Goal: Information Seeking & Learning: Learn about a topic

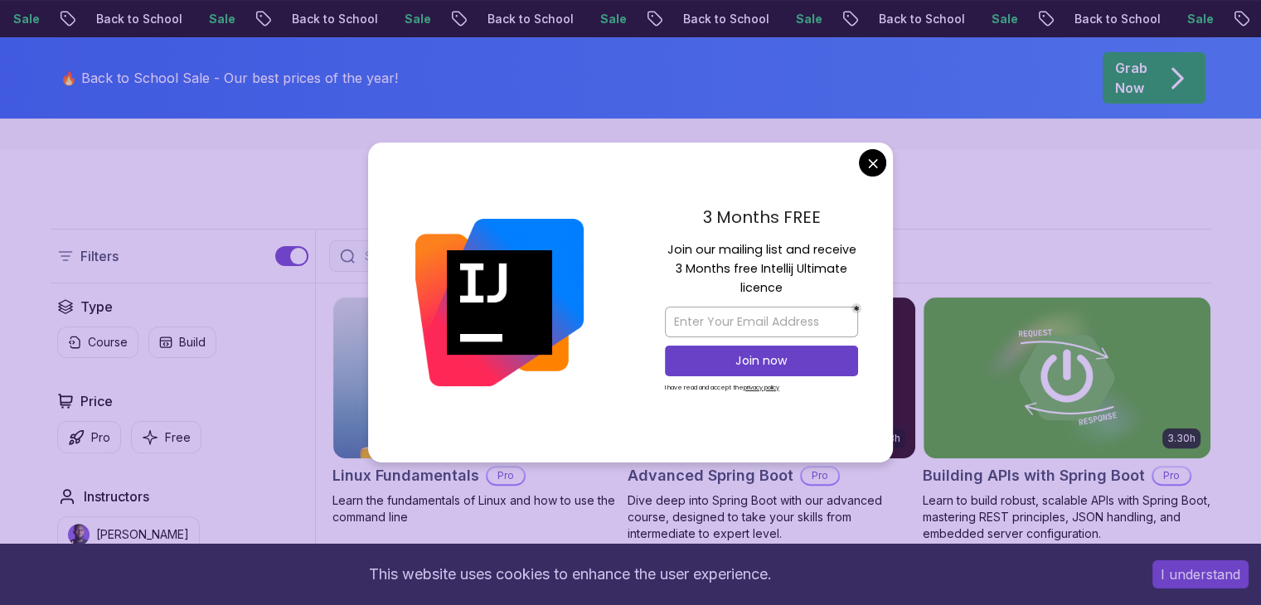
scroll to position [332, 0]
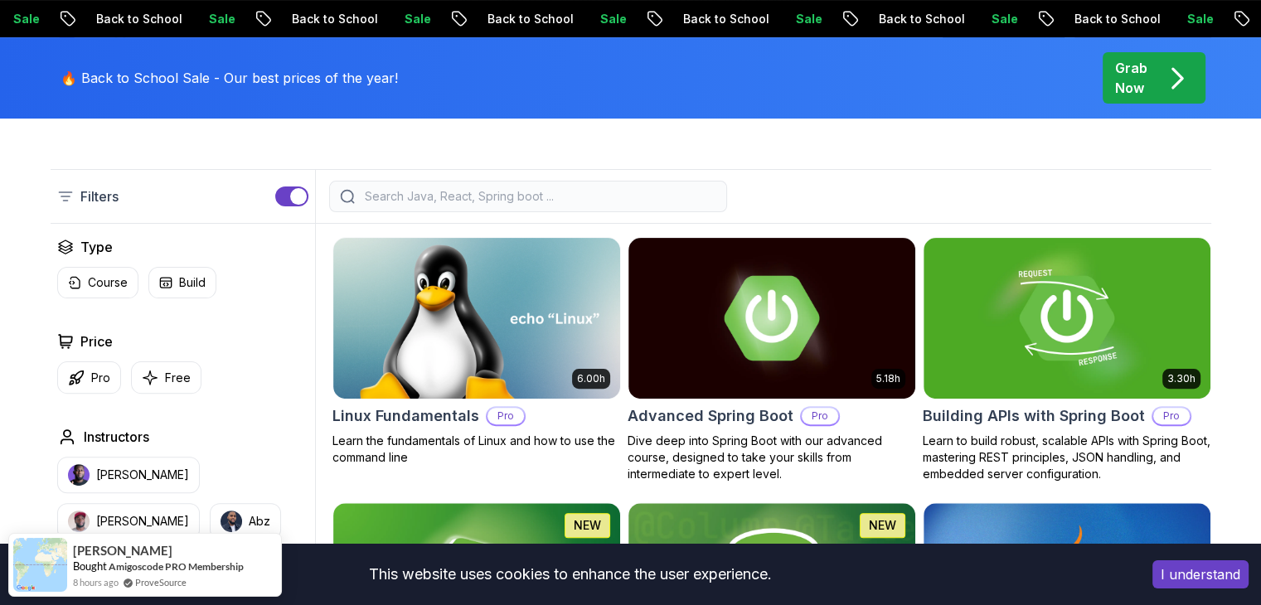
scroll to position [498, 0]
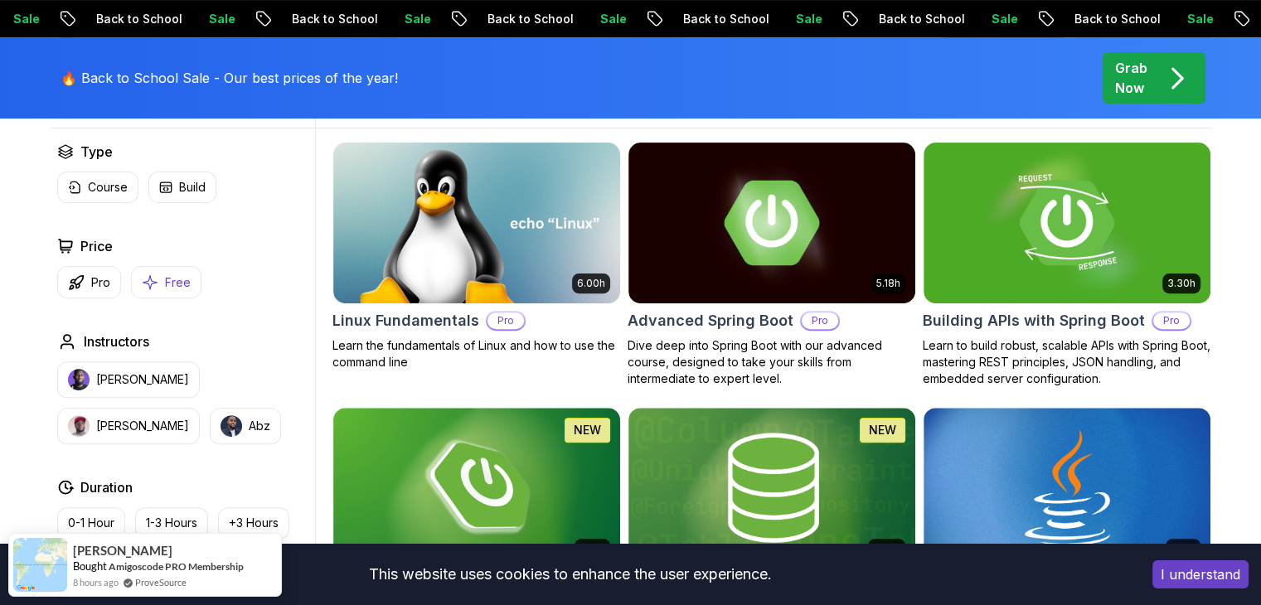
click at [165, 287] on p "Free" at bounding box center [178, 282] width 26 height 17
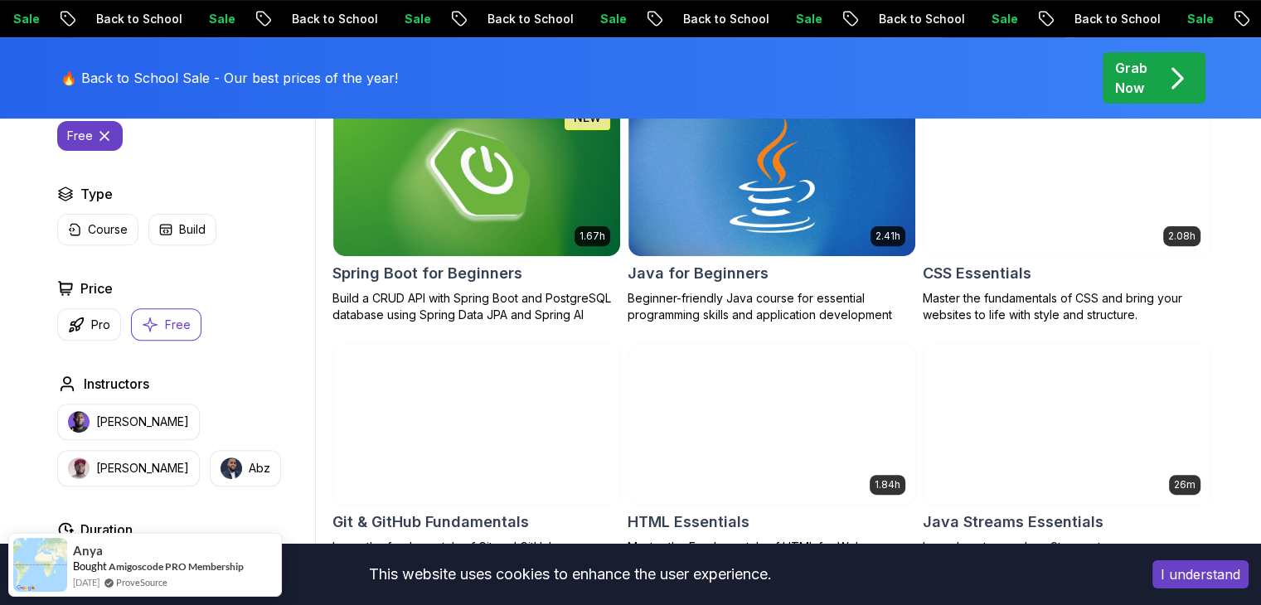
scroll to position [552, 0]
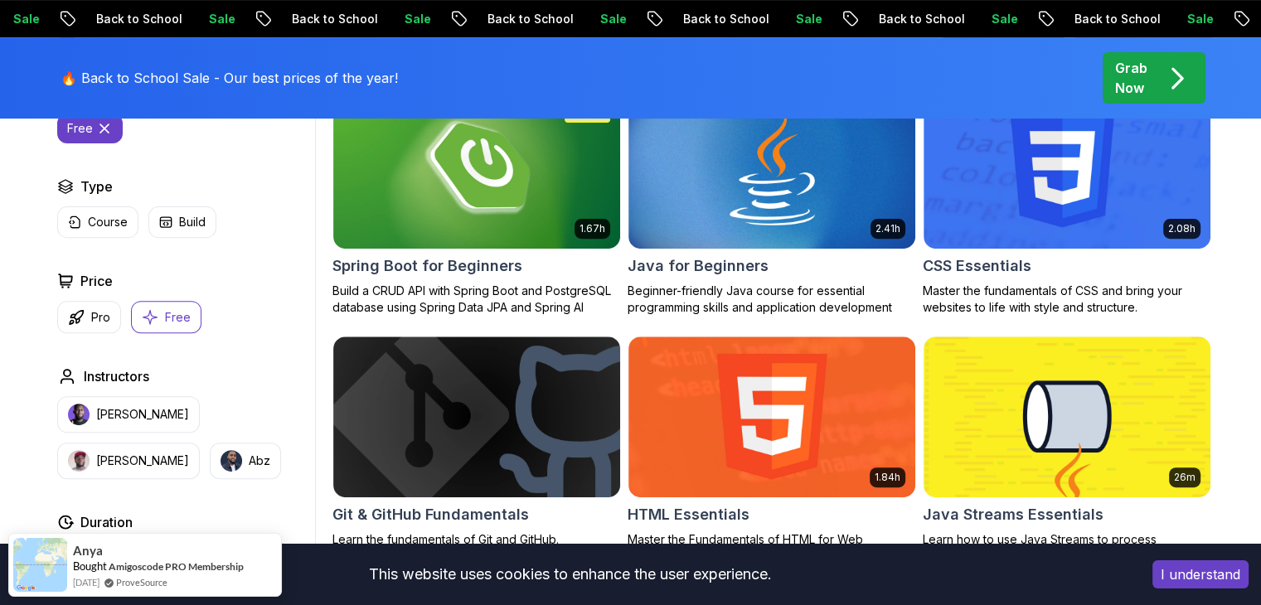
click at [159, 325] on button "Free" at bounding box center [166, 317] width 70 height 32
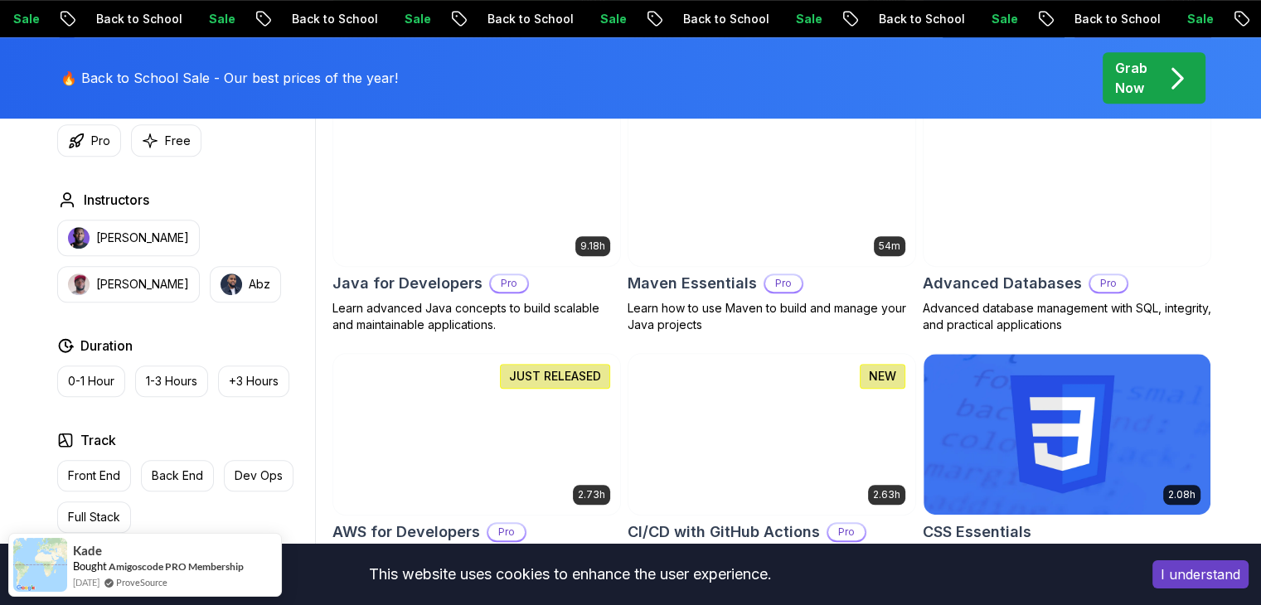
scroll to position [1050, 0]
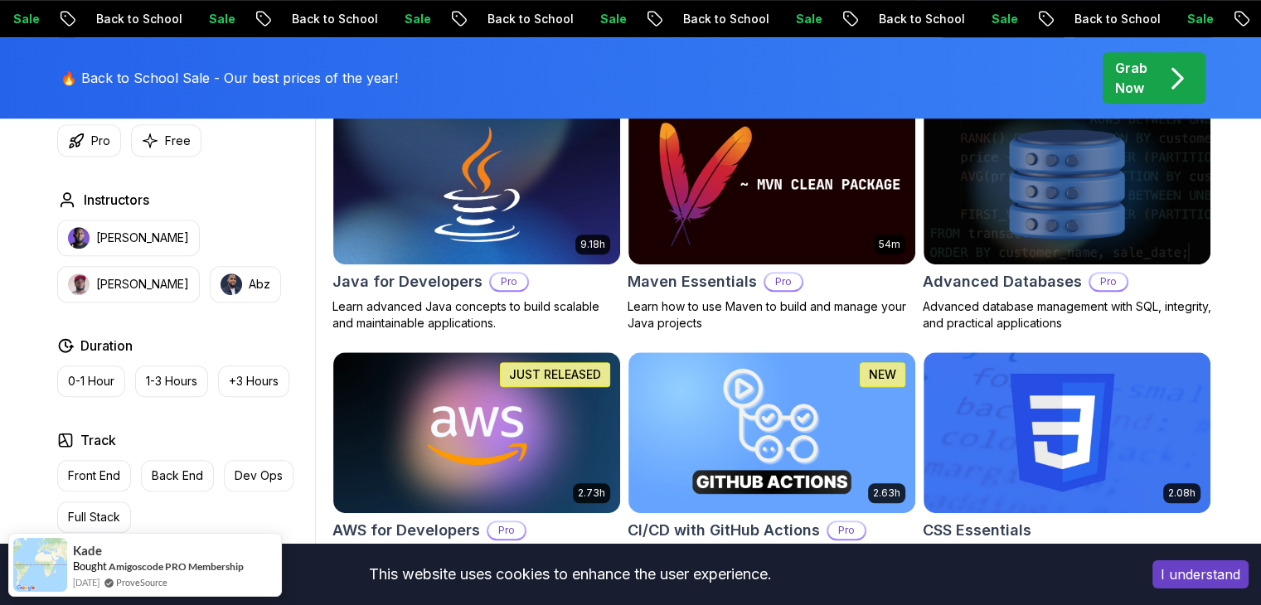
click at [187, 440] on div "Track" at bounding box center [182, 440] width 251 height 20
click at [82, 137] on icon "button" at bounding box center [76, 139] width 13 height 13
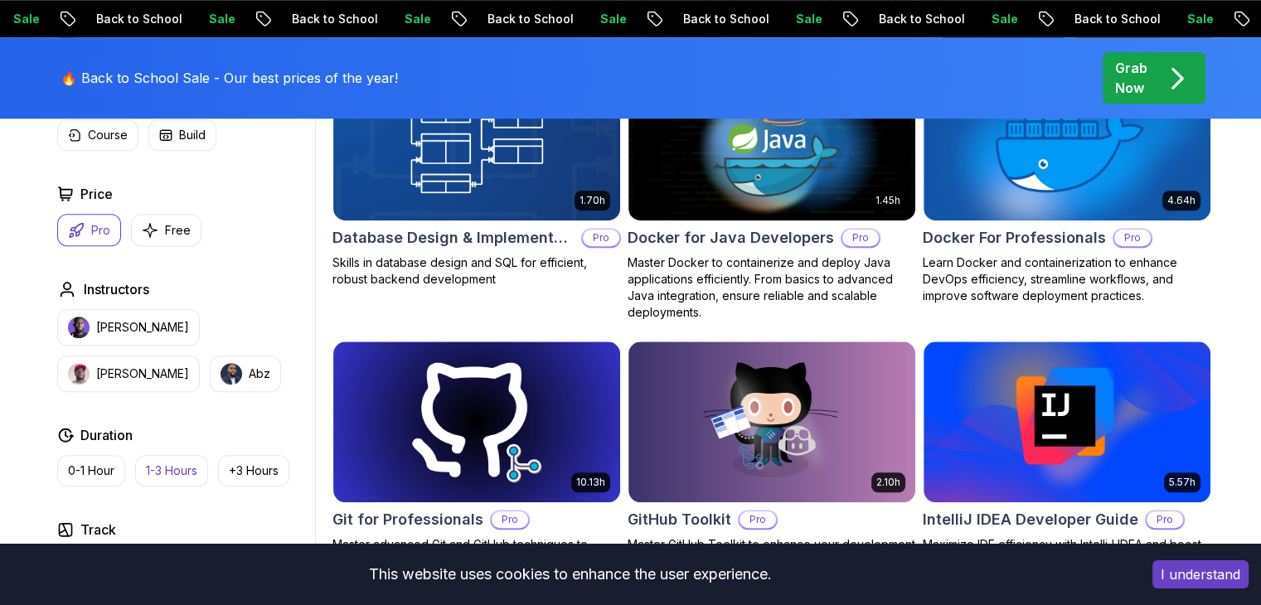
scroll to position [1381, 0]
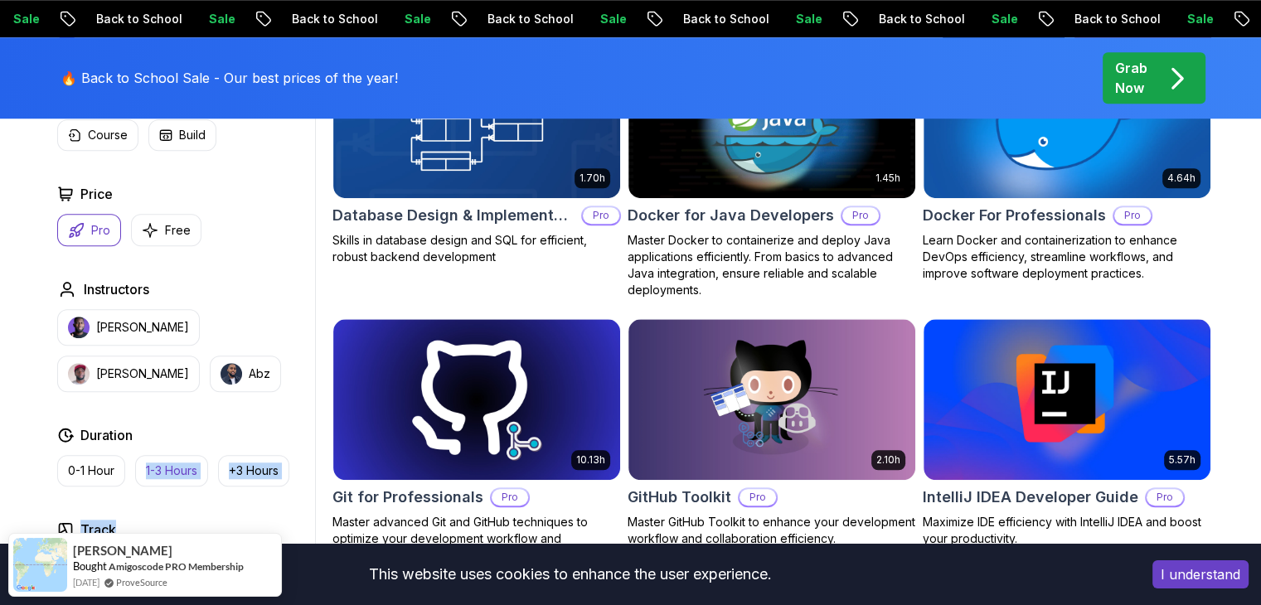
drag, startPoint x: 143, startPoint y: 502, endPoint x: 147, endPoint y: 464, distance: 37.5
click at [147, 464] on div "Applied Filters Clear All pro Type Course Build Price Pro Free Instructors [PER…" at bounding box center [183, 358] width 265 height 717
click at [163, 394] on div "Applied Filters Clear All pro Type Course Build Price Pro Free Instructors [PER…" at bounding box center [183, 358] width 265 height 717
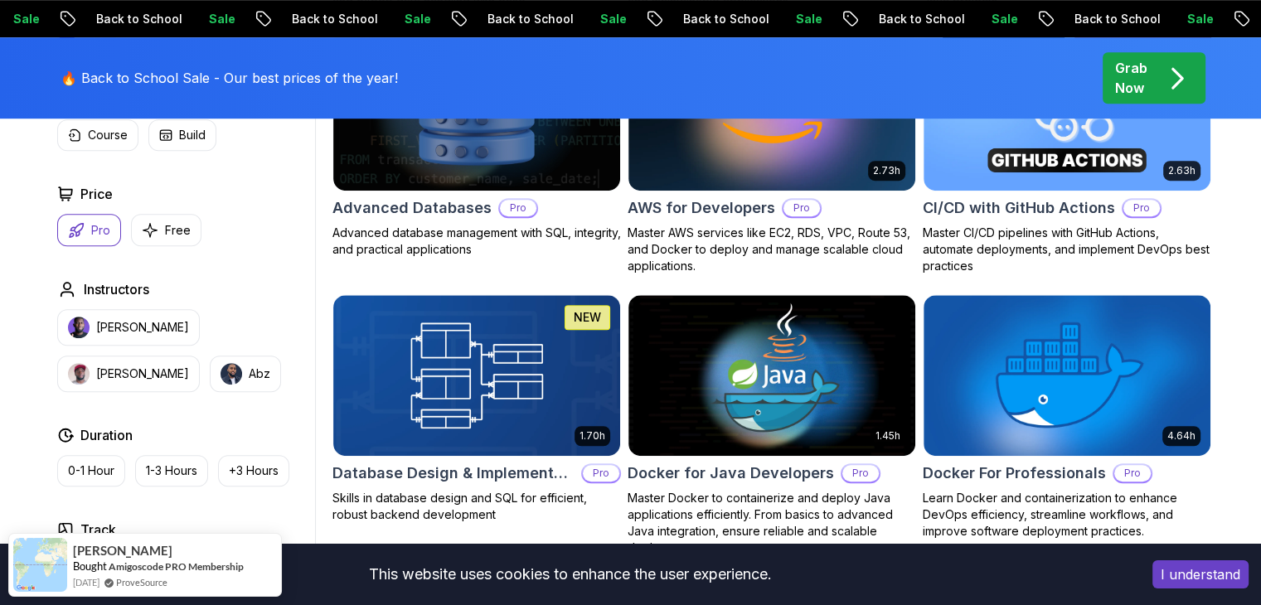
scroll to position [1161, 0]
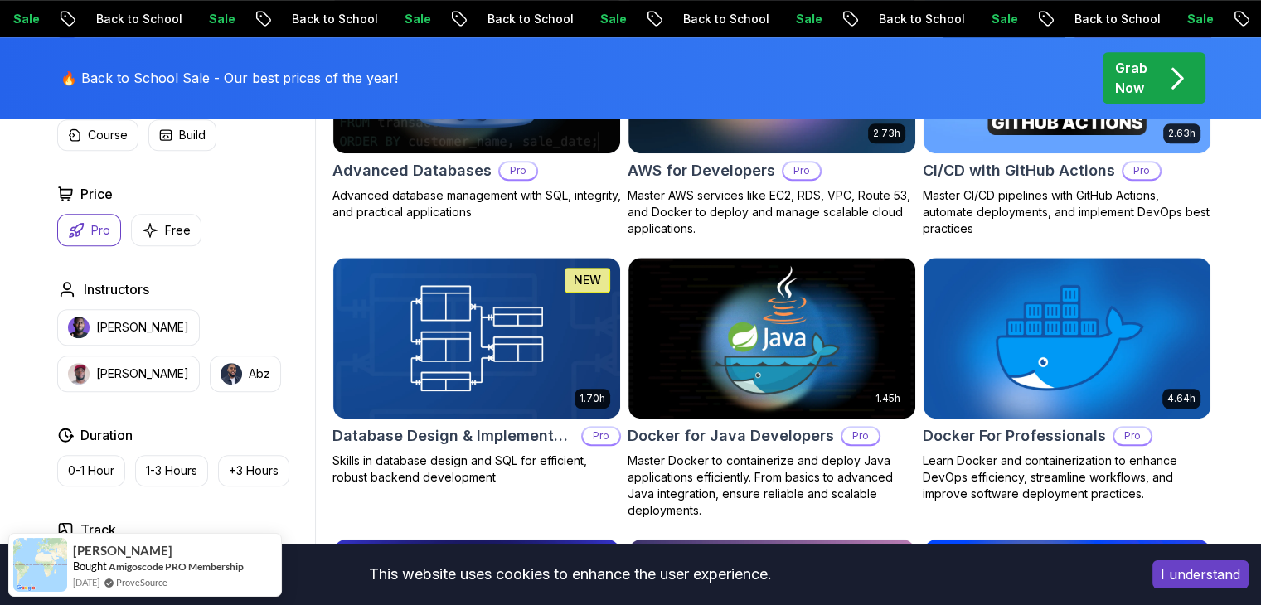
click at [1191, 571] on button "I understand" at bounding box center [1201, 575] width 96 height 28
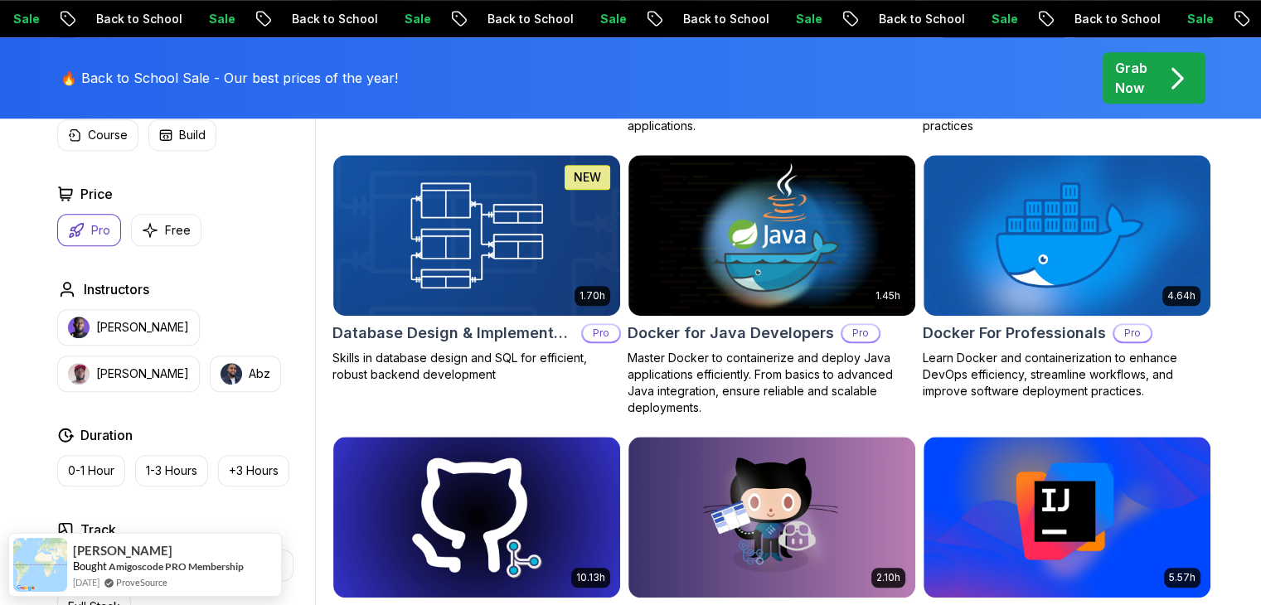
scroll to position [1244, 0]
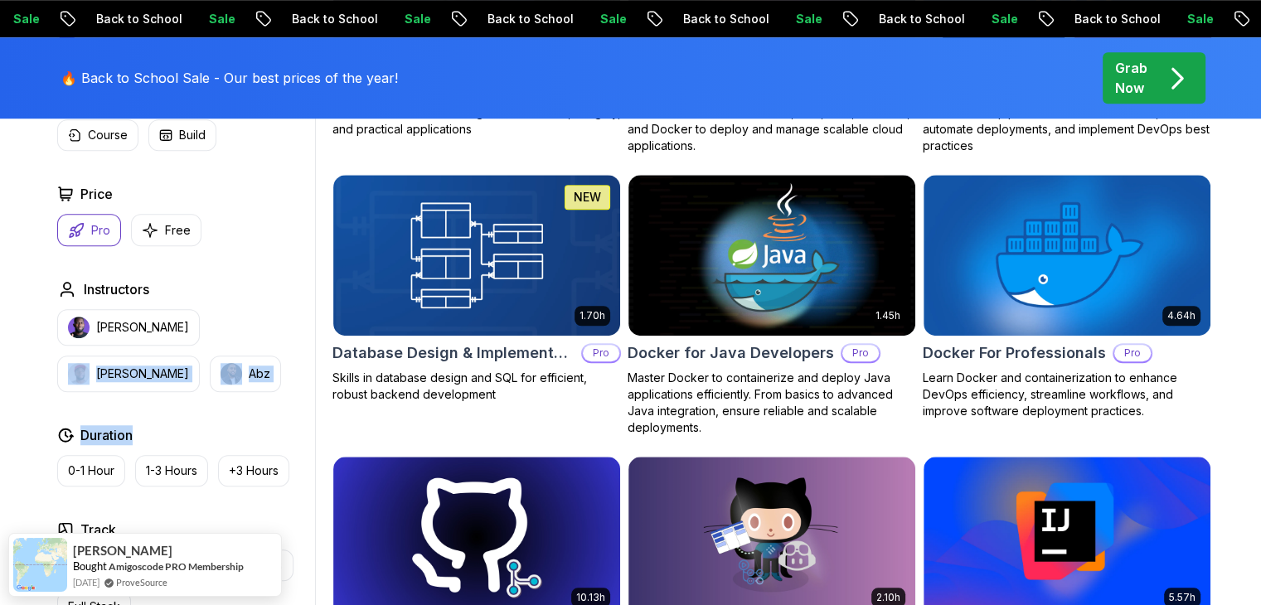
drag, startPoint x: 192, startPoint y: 376, endPoint x: 196, endPoint y: 437, distance: 60.7
click at [196, 437] on div "Applied Filters Clear All pro Type Course Build Price Pro Free Instructors [PER…" at bounding box center [183, 358] width 265 height 717
click at [218, 398] on div "Applied Filters Clear All pro Type Course Build Price Pro Free Instructors [PER…" at bounding box center [183, 358] width 265 height 717
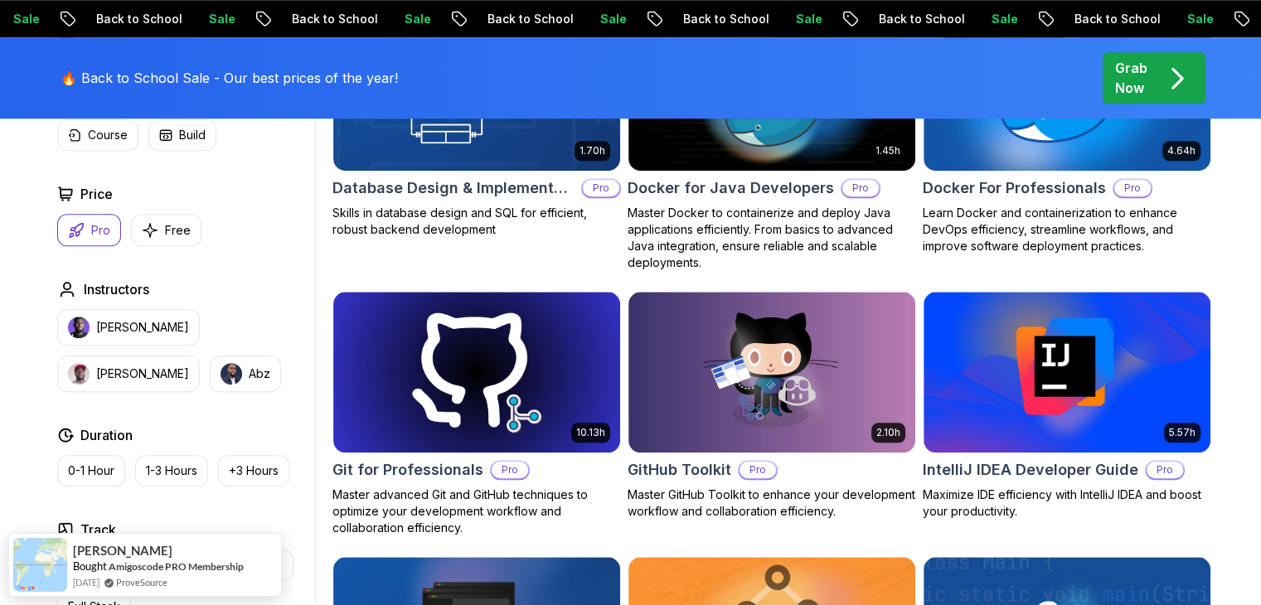
scroll to position [1410, 0]
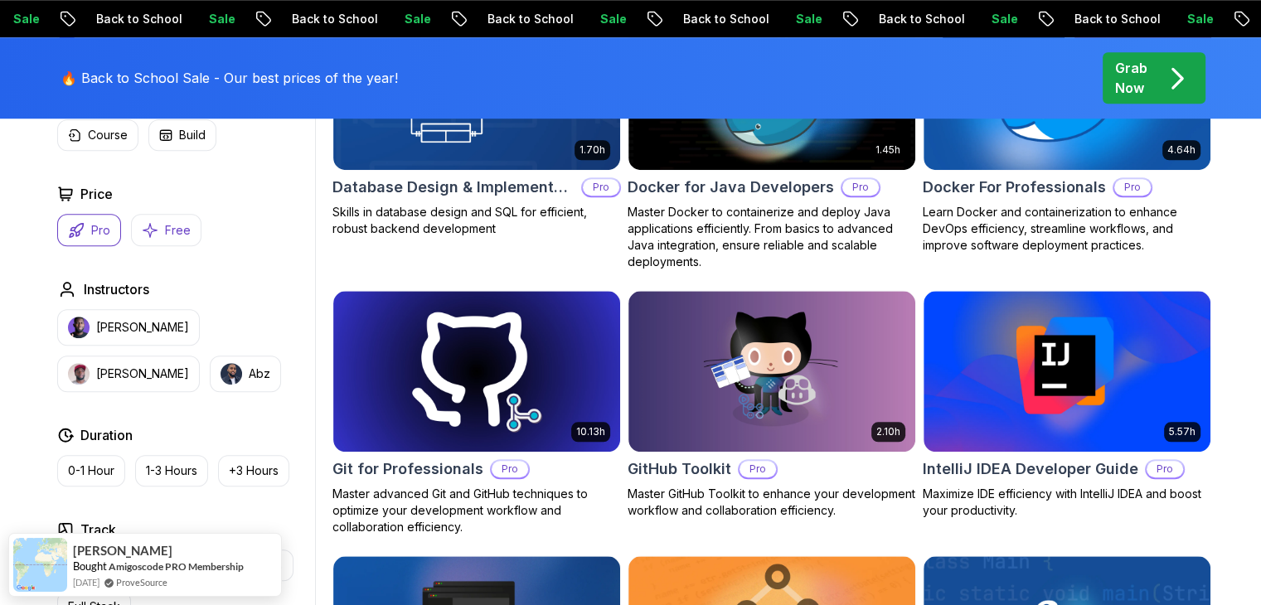
click at [149, 224] on icon "button" at bounding box center [150, 229] width 17 height 17
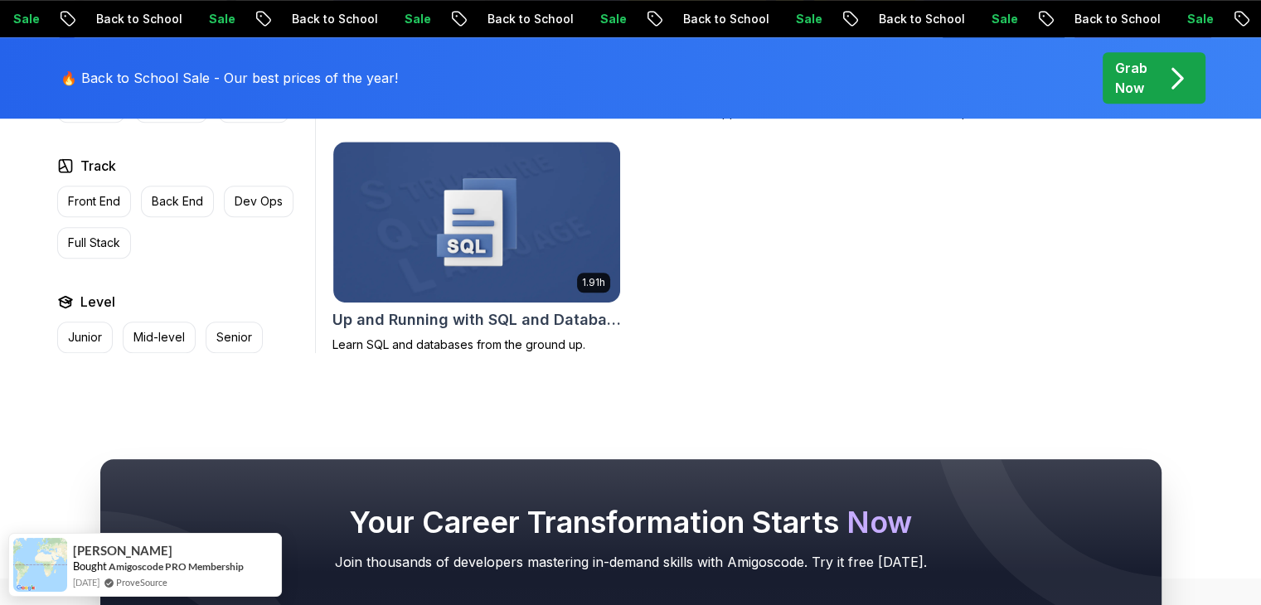
scroll to position [1244, 0]
click at [159, 335] on p "Mid-level" at bounding box center [158, 337] width 51 height 17
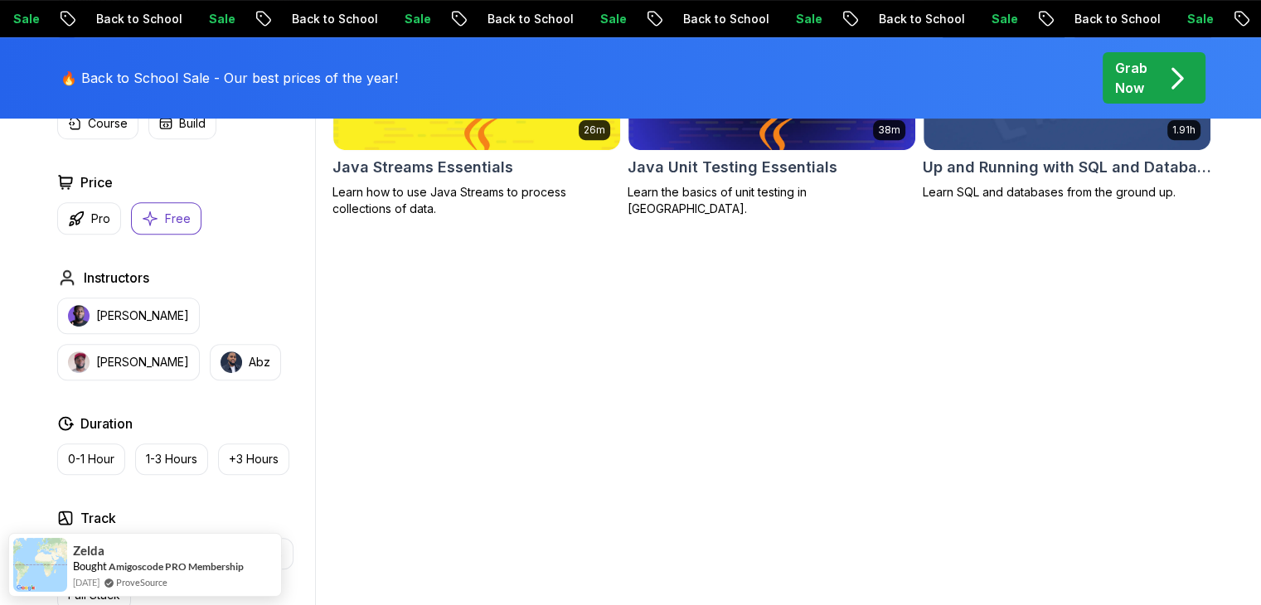
scroll to position [640, 0]
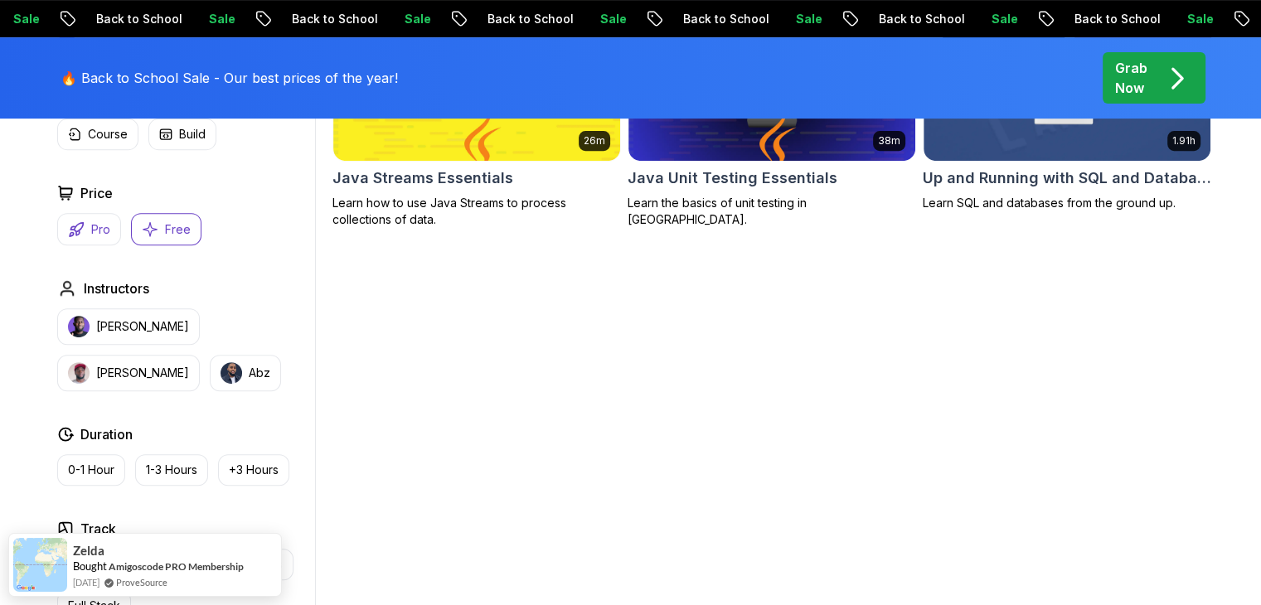
click at [84, 222] on button "Pro" at bounding box center [89, 229] width 64 height 32
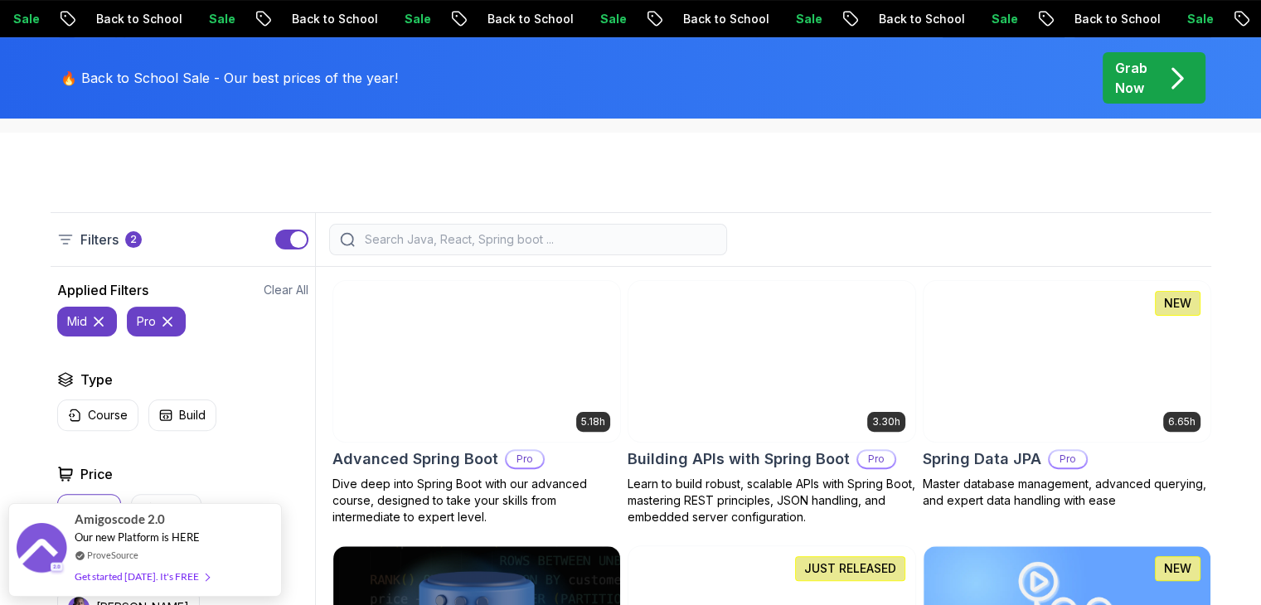
scroll to position [391, 0]
